Goal: Information Seeking & Learning: Learn about a topic

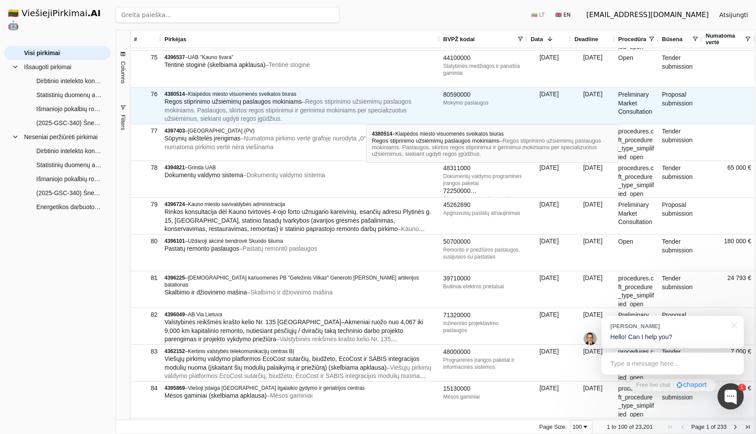
scroll to position [1726, 0]
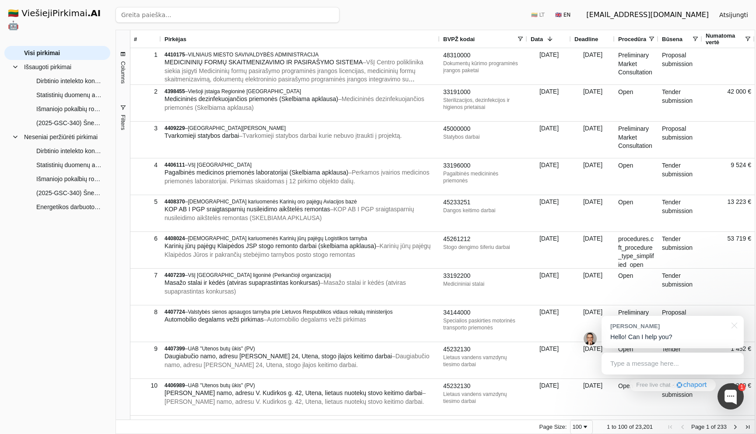
click at [519, 36] on span at bounding box center [520, 38] width 7 height 7
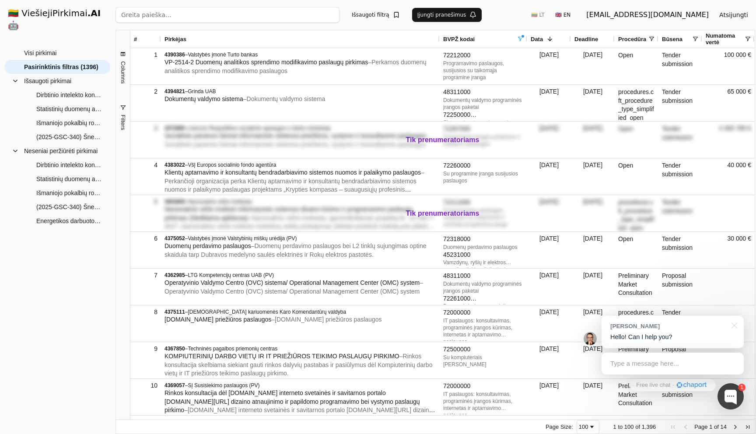
click at [369, 31] on div "Pirkėjas" at bounding box center [301, 39] width 272 height 18
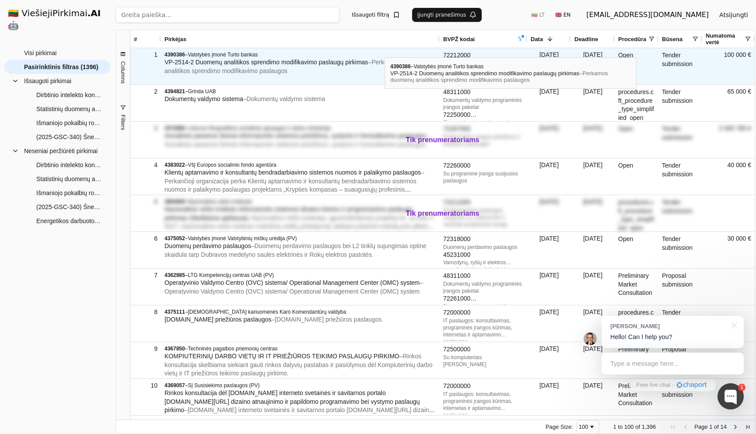
click at [385, 49] on div "4390386 – Valstybės įmonė Turto bankas VP-2514-2 Duomenų analitikos sprendimo m…" at bounding box center [301, 63] width 272 height 29
